Goal: Browse casually

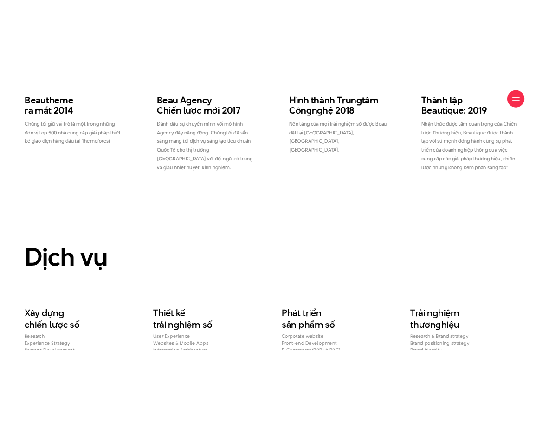
scroll to position [1835, 0]
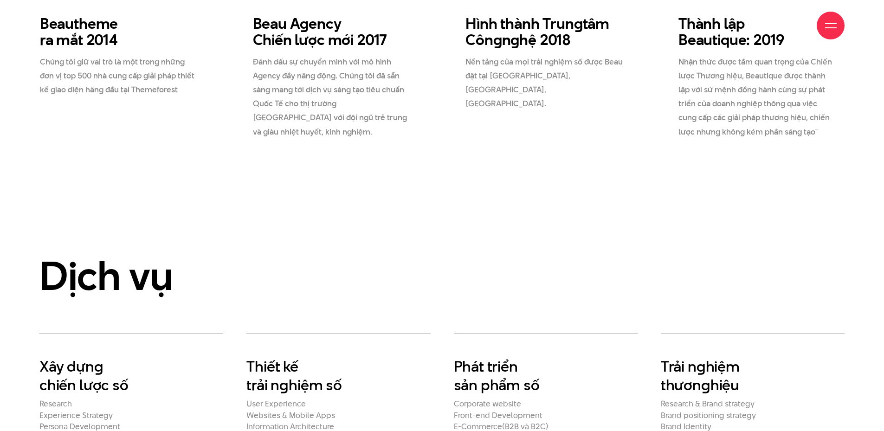
drag, startPoint x: 832, startPoint y: 0, endPoint x: 621, endPoint y: 142, distance: 253.9
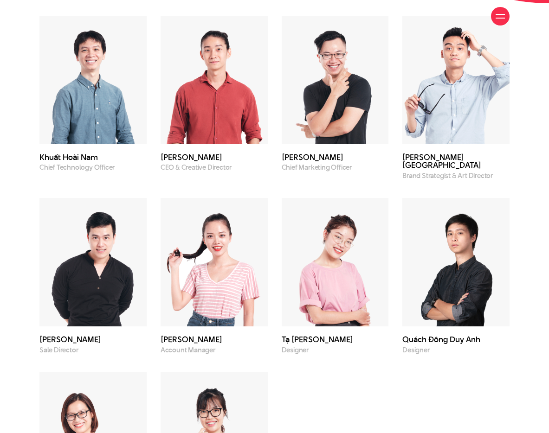
scroll to position [2491, 0]
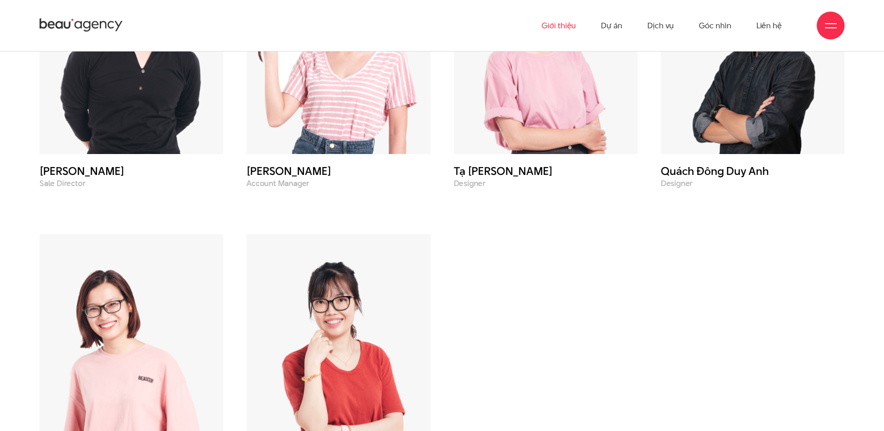
scroll to position [3319, 0]
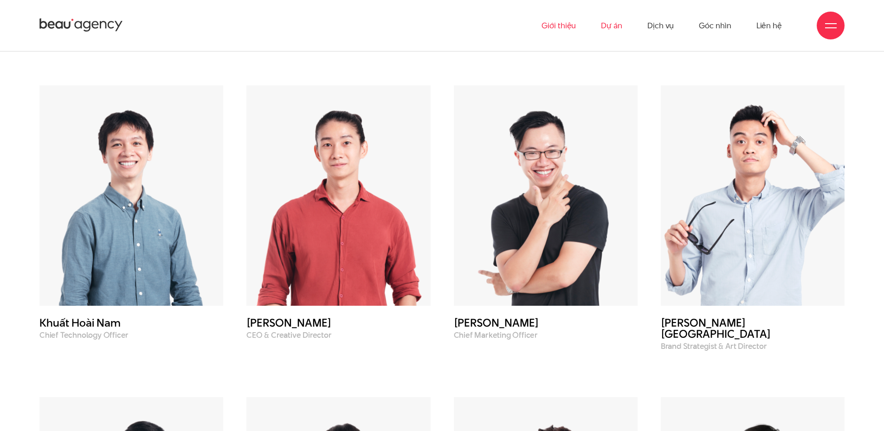
click at [607, 27] on link "Dự án" at bounding box center [611, 25] width 21 height 51
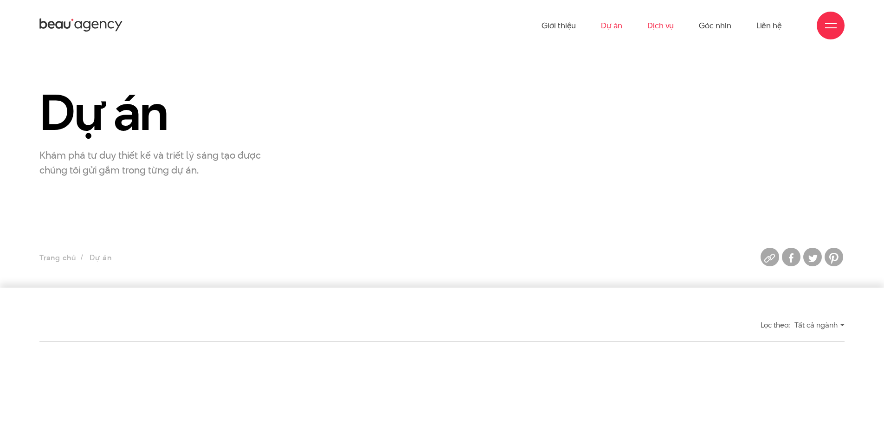
click at [663, 27] on link "Dịch vụ" at bounding box center [660, 25] width 26 height 51
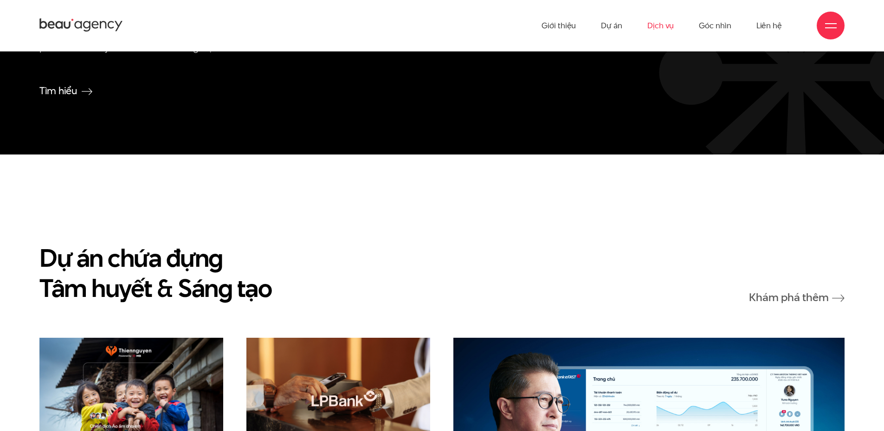
scroll to position [2041, 0]
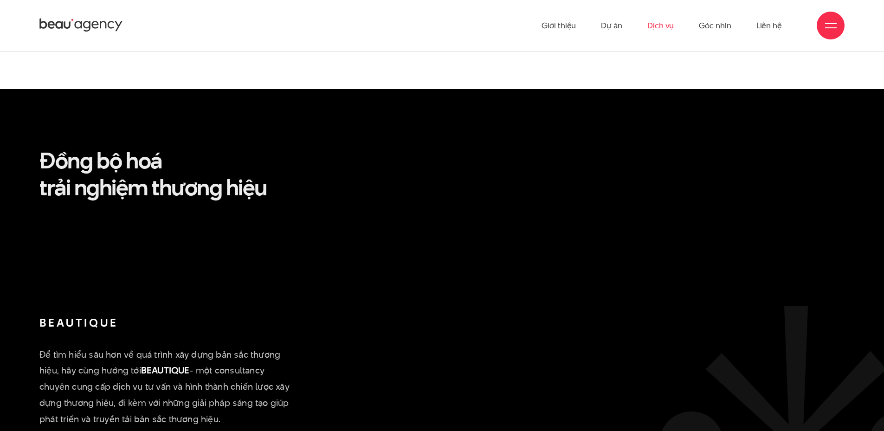
click at [103, 27] on icon at bounding box center [80, 25] width 83 height 16
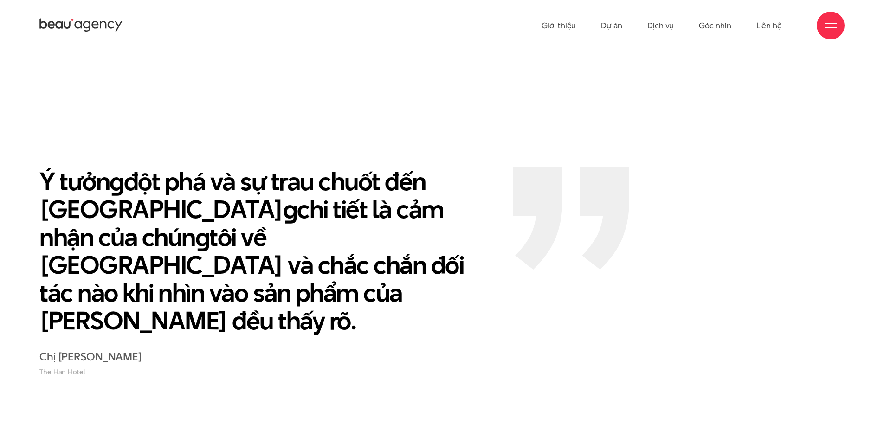
scroll to position [1858, 0]
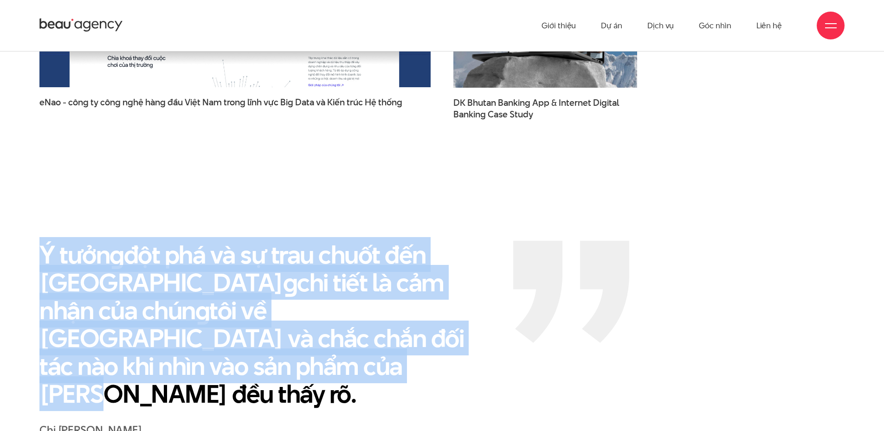
drag, startPoint x: 339, startPoint y: 305, endPoint x: 37, endPoint y: 211, distance: 316.3
click at [37, 241] on div "Ý tưởn g đột phá và sự trau chuốt đến từn g chi tiết là cảm nhận của chún g tôi…" at bounding box center [269, 346] width 483 height 210
copy p "Ý tưởn g đột phá và sự trau chuốt đến từn g chi tiết là cảm nhận của chún g tôi…"
